Goal: Task Accomplishment & Management: Manage account settings

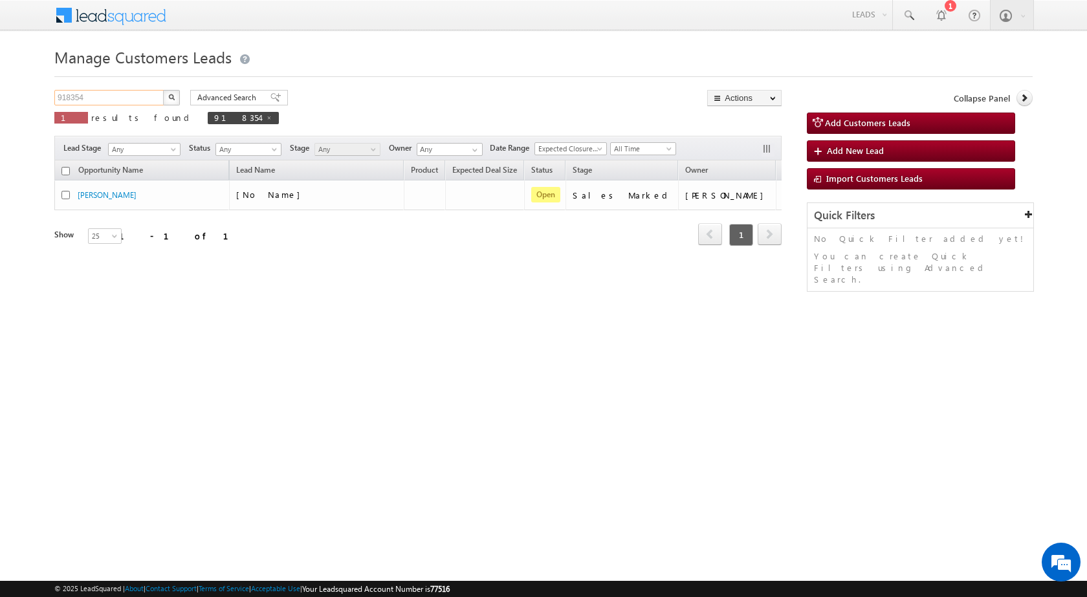
click at [88, 95] on input "918354" at bounding box center [109, 98] width 111 height 16
click at [89, 95] on input "918354" at bounding box center [109, 98] width 111 height 16
paste input "792106"
type input "792106"
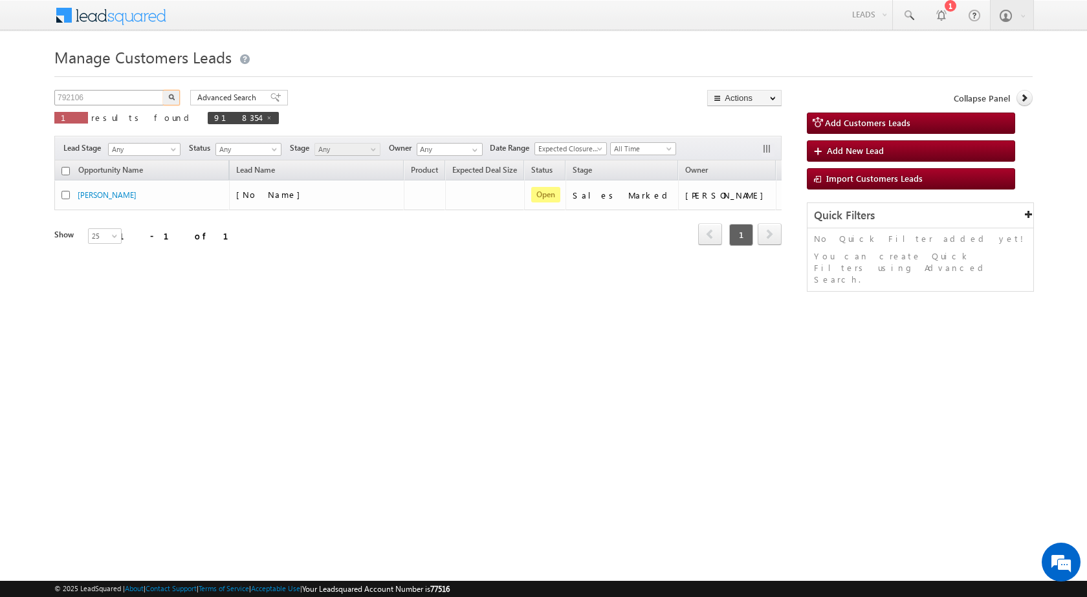
click at [163, 90] on button "button" at bounding box center [171, 98] width 17 height 16
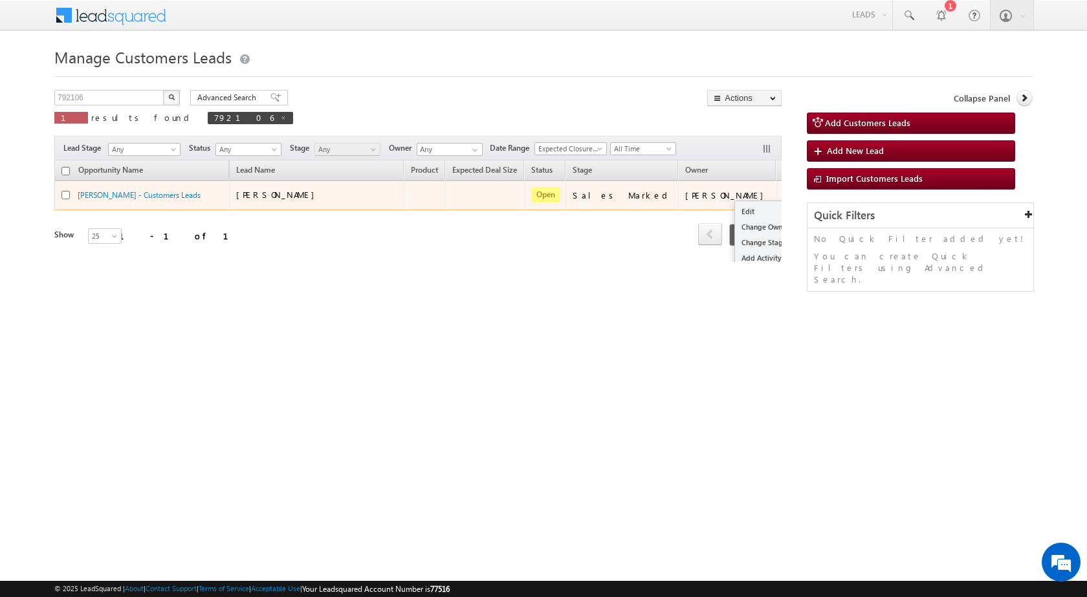
click at [776, 197] on td "Edit Change Owner Change Stage Add Activity Add Task Delete" at bounding box center [803, 195] width 54 height 30
click at [735, 216] on link "Edit" at bounding box center [767, 212] width 65 height 16
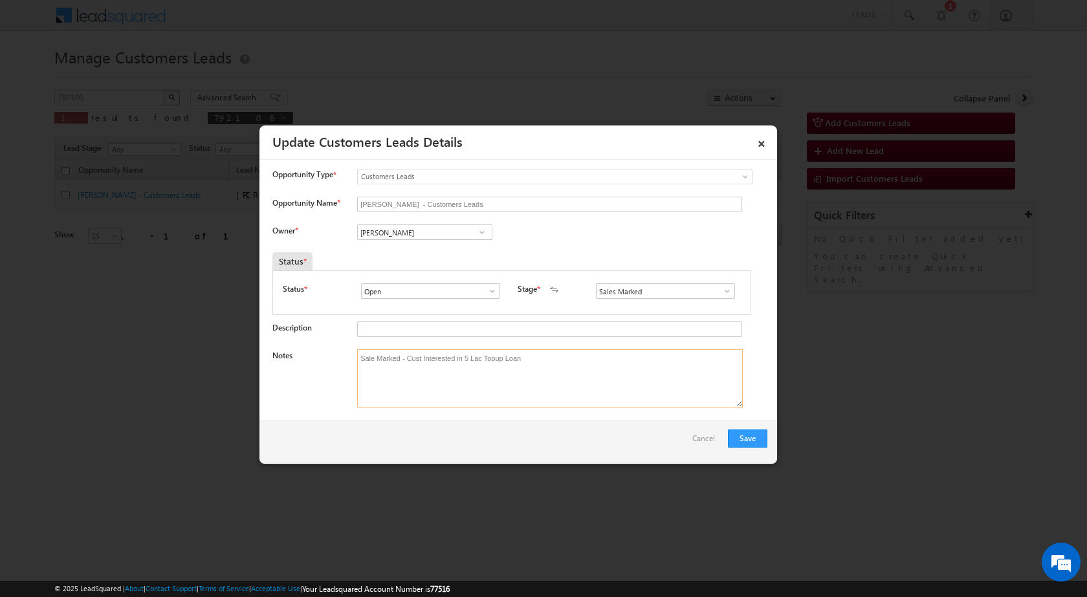
click at [521, 387] on textarea "Sale Marked - Cust Interested in 5 Lac Topup Loan" at bounding box center [550, 378] width 386 height 58
click at [739, 437] on button "Save" at bounding box center [747, 439] width 39 height 18
